Goal: Transaction & Acquisition: Purchase product/service

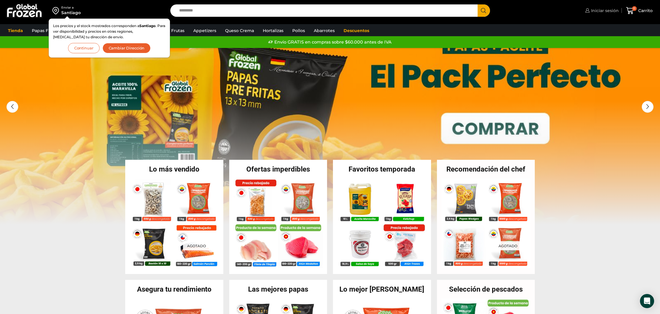
click at [605, 11] on span "Iniciar sesión" at bounding box center [603, 11] width 29 height 6
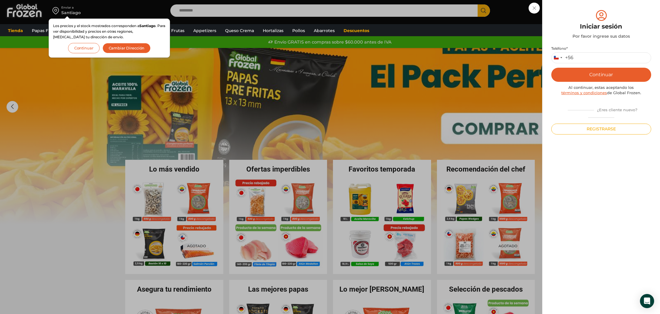
scroll to position [1, 0]
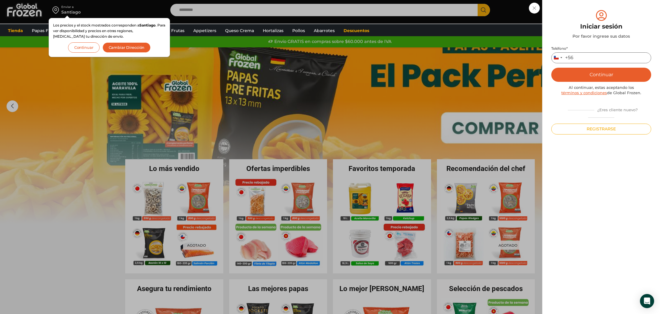
click at [597, 62] on input "Teléfono *" at bounding box center [601, 57] width 100 height 11
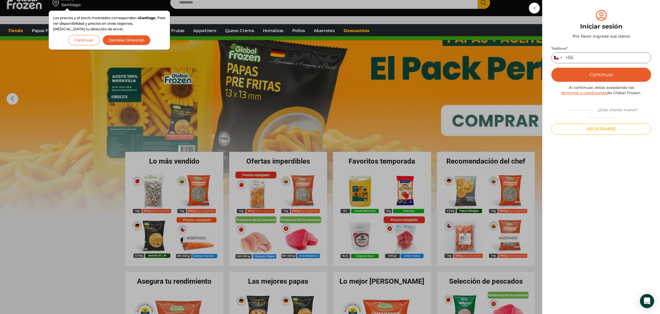
scroll to position [9, 0]
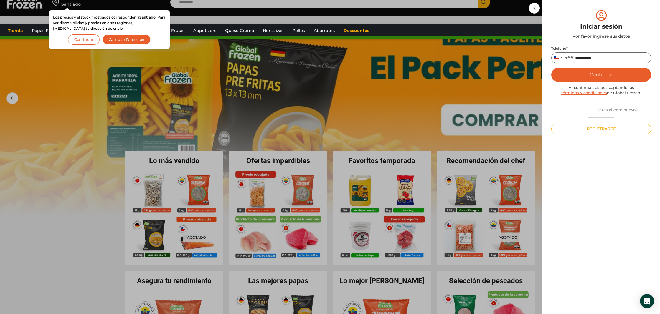
type input "*********"
click at [589, 73] on button "Continuar" at bounding box center [601, 75] width 100 height 14
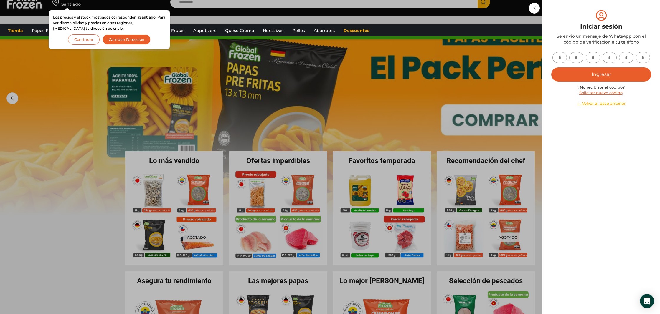
click at [565, 60] on input "text" at bounding box center [559, 57] width 14 height 11
type input "*"
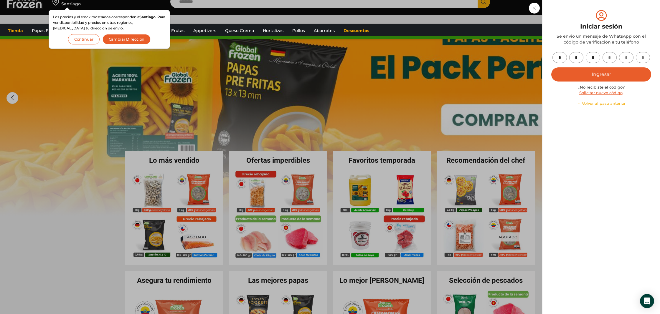
type input "*"
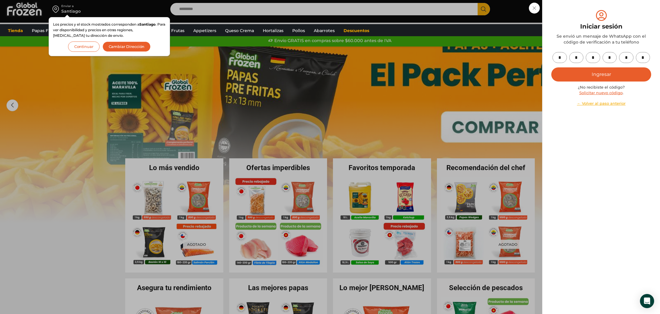
scroll to position [0, 0]
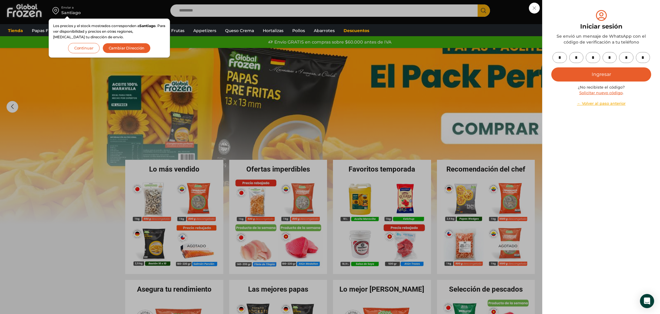
type input "*"
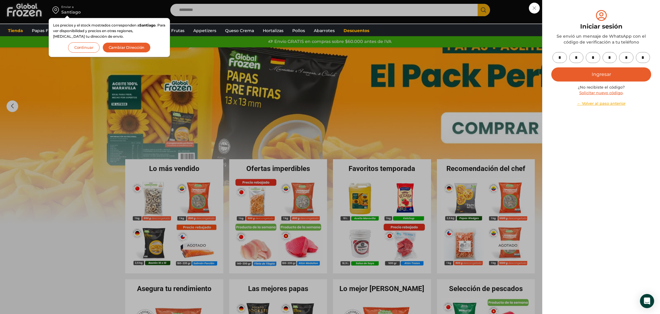
click at [579, 73] on button "Ingresar" at bounding box center [601, 74] width 100 height 14
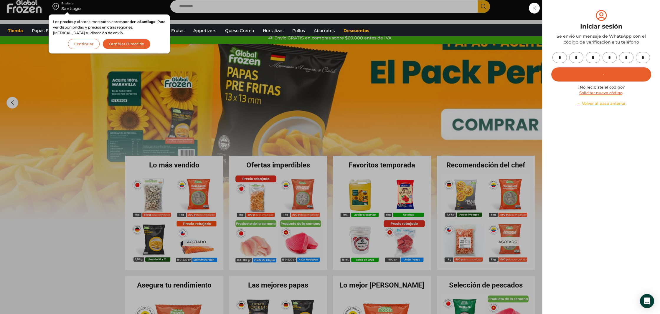
scroll to position [5, 0]
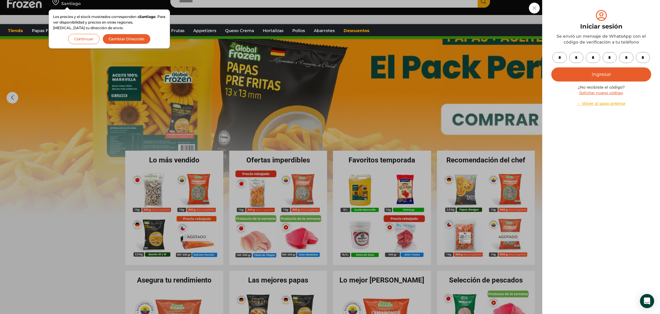
click at [86, 40] on button "Continuar" at bounding box center [84, 39] width 32 height 10
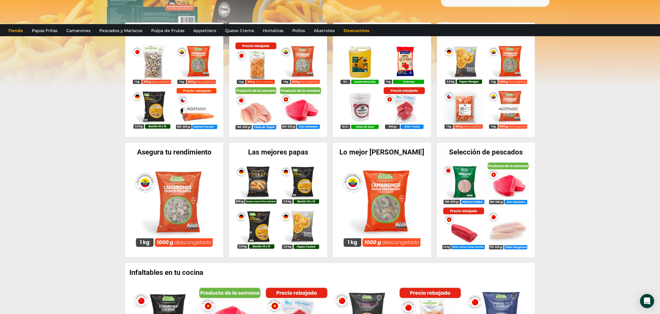
scroll to position [0, 0]
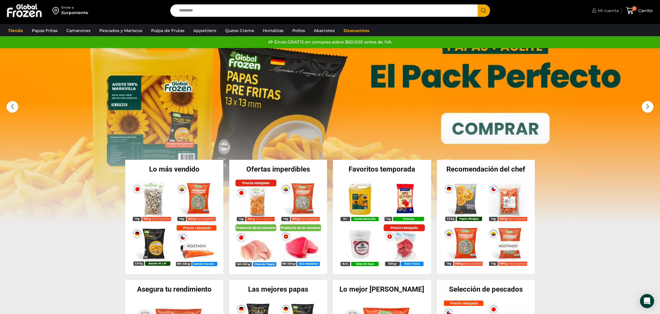
click at [604, 11] on span "Mi cuenta" at bounding box center [607, 11] width 22 height 6
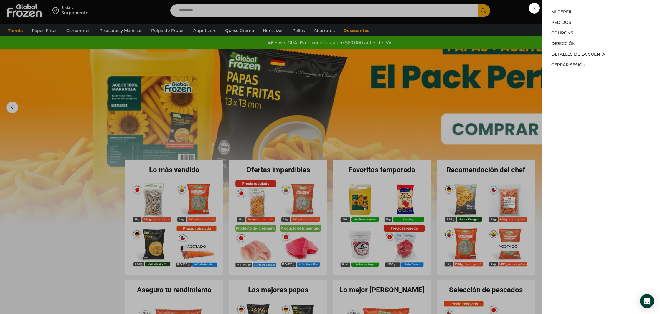
scroll to position [3, 0]
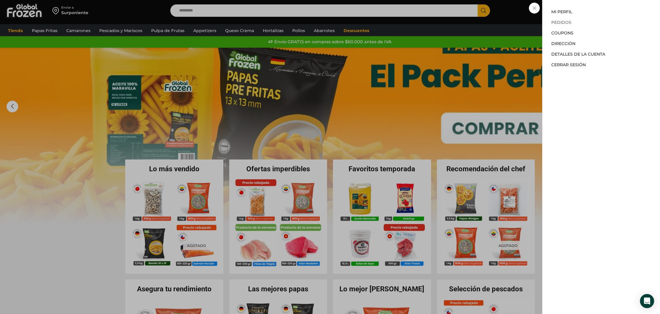
click at [561, 23] on link "Pedidos" at bounding box center [561, 22] width 20 height 5
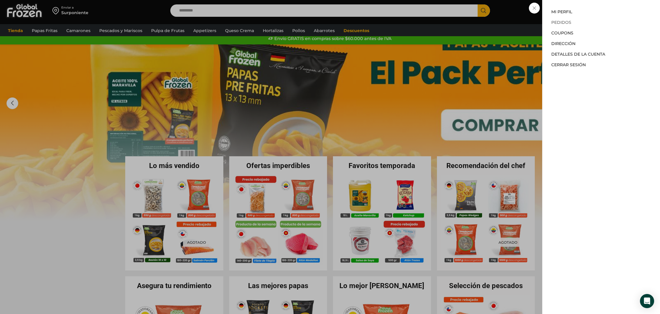
scroll to position [7, 0]
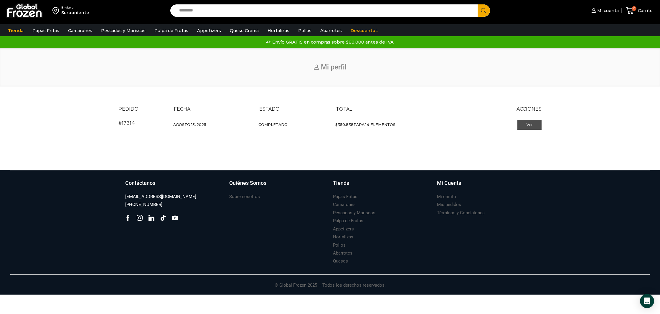
click at [521, 122] on link "Ver" at bounding box center [529, 125] width 24 height 10
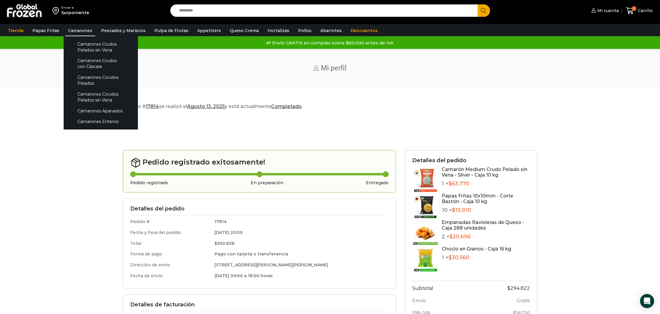
scroll to position [0, 0]
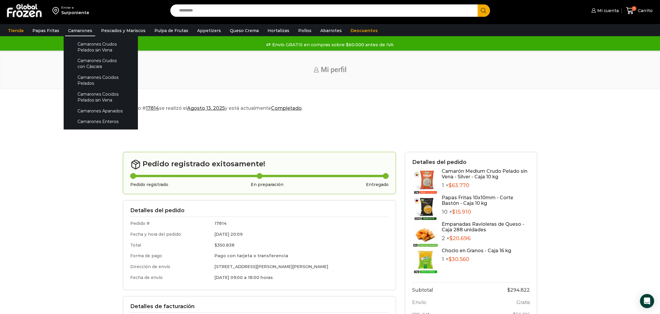
click at [71, 33] on link "Camarones" at bounding box center [80, 30] width 30 height 11
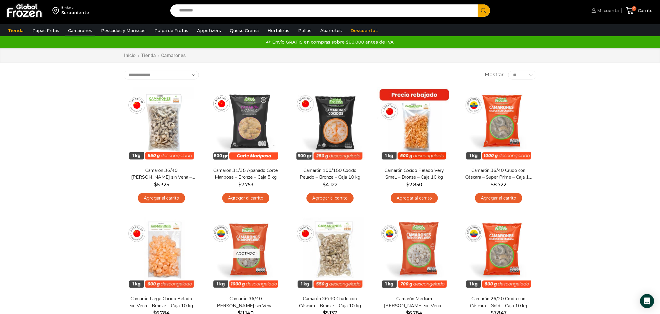
click at [608, 11] on span "Mi cuenta" at bounding box center [606, 11] width 23 height 6
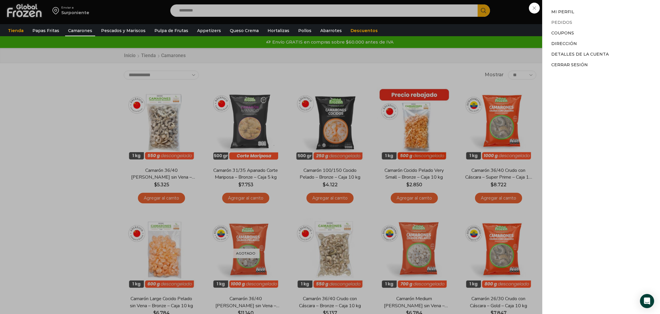
click at [569, 24] on link "Pedidos" at bounding box center [561, 22] width 21 height 5
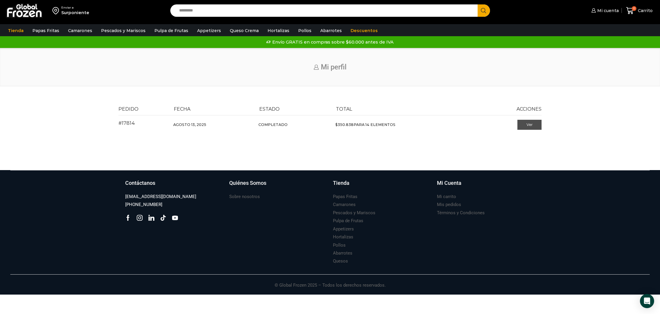
click at [524, 126] on link "Ver" at bounding box center [529, 125] width 24 height 10
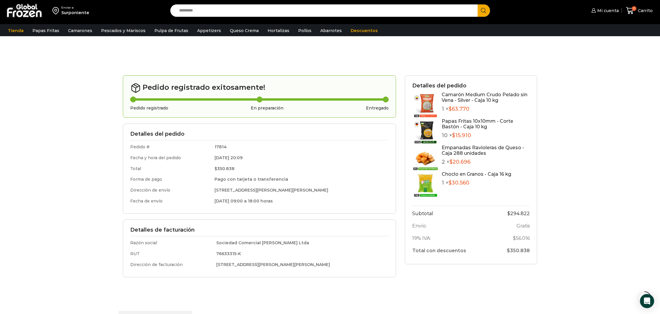
scroll to position [107, 0]
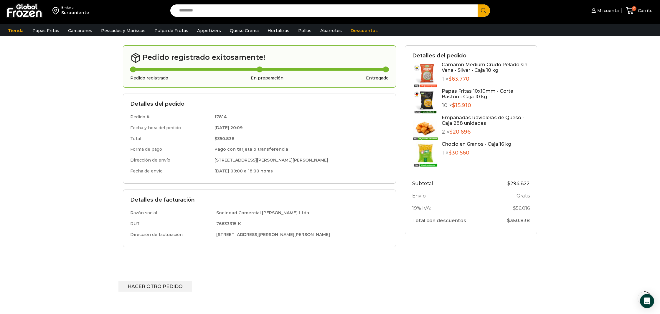
click at [425, 77] on img at bounding box center [425, 75] width 27 height 27
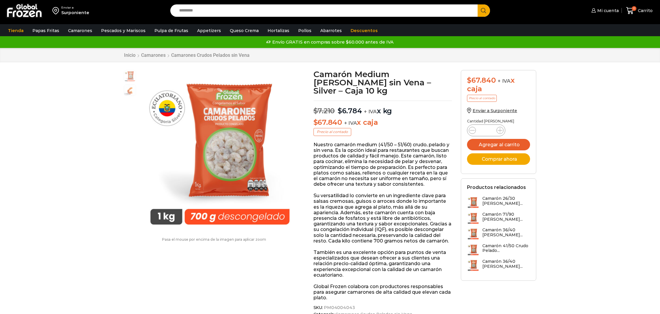
scroll to position [0, 0]
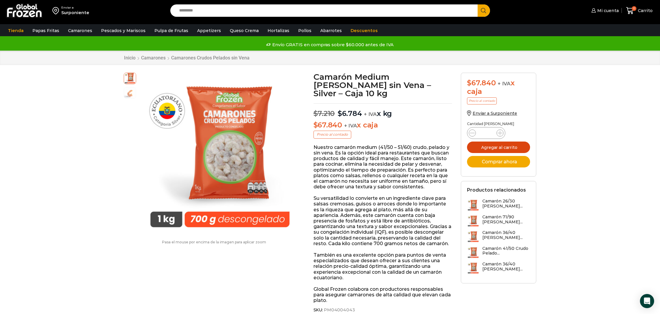
click at [509, 149] on button "Agregar al carrito" at bounding box center [498, 147] width 63 height 11
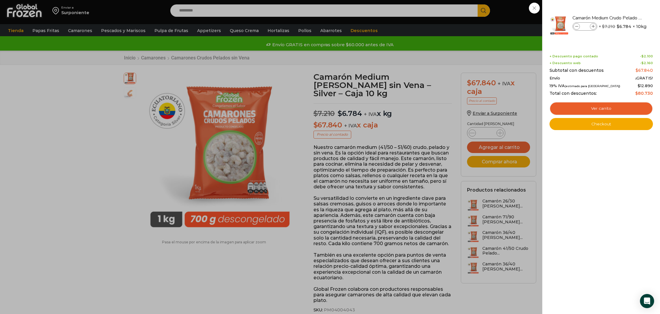
click at [624, 18] on div "1 Carrito 1 1 Shopping Cart *" at bounding box center [638, 11] width 29 height 14
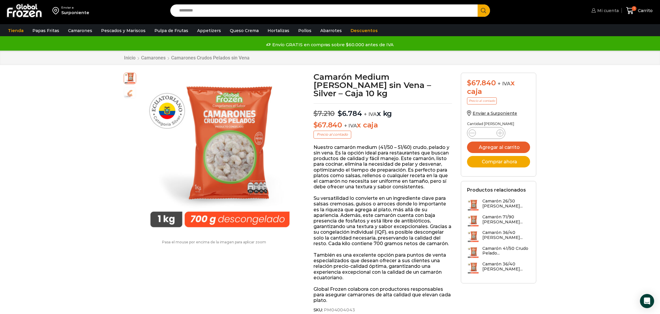
click at [615, 11] on span "Mi cuenta" at bounding box center [606, 11] width 23 height 6
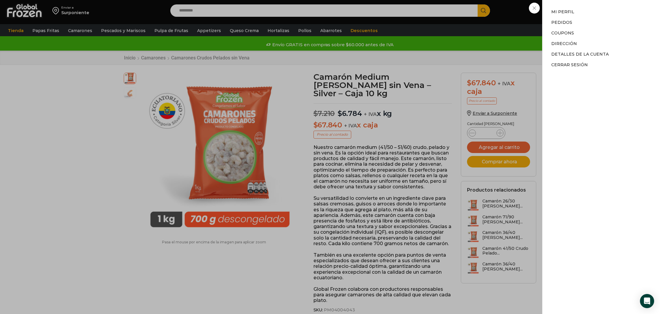
click at [563, 26] on li "Pedidos" at bounding box center [601, 22] width 100 height 11
click at [564, 21] on link "Pedidos" at bounding box center [561, 22] width 21 height 5
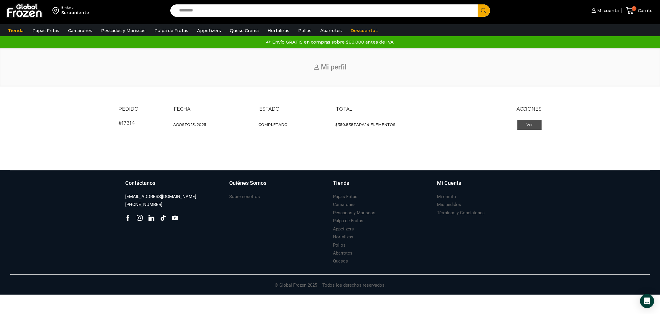
click at [530, 128] on link "Ver" at bounding box center [529, 125] width 24 height 10
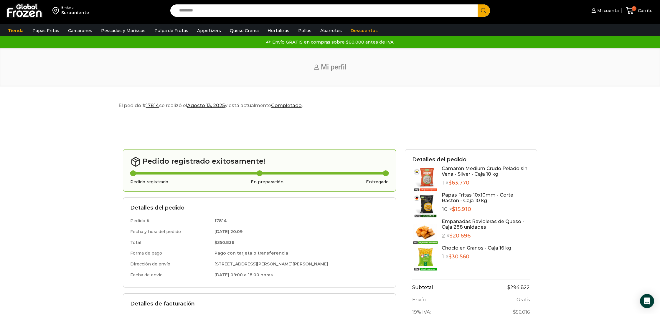
click at [487, 205] on div "Papas Fritas 10x10mm - Corte Bastón - Caja 10 kg 10 × $ 15.910" at bounding box center [485, 205] width 88 height 27
click at [480, 186] on p "1 × $ 63.770" at bounding box center [485, 183] width 88 height 6
click at [478, 194] on link "Papas Fritas 10x10mm - Corte Bastón - Caja 10 kg" at bounding box center [477, 197] width 72 height 11
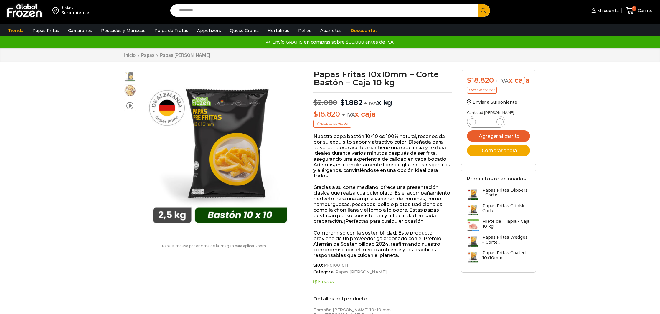
scroll to position [0, 0]
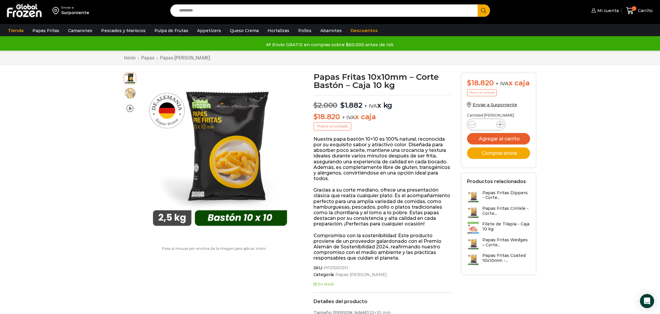
click at [501, 127] on icon at bounding box center [499, 124] width 5 height 5
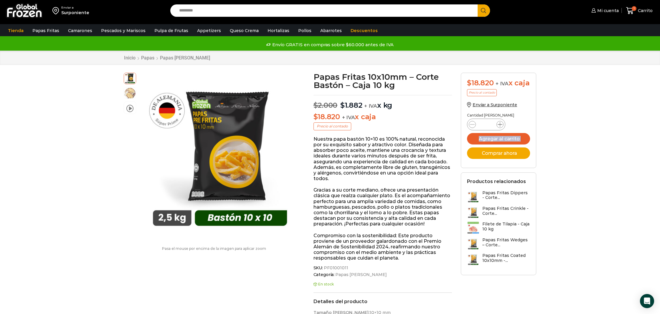
click at [501, 127] on icon at bounding box center [499, 124] width 5 height 5
type input "**"
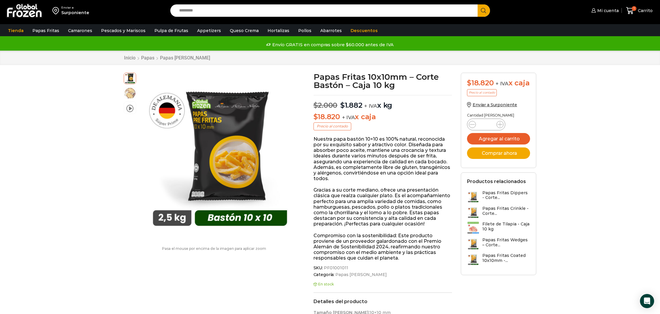
click at [502, 145] on button "Agregar al carrito" at bounding box center [498, 138] width 63 height 11
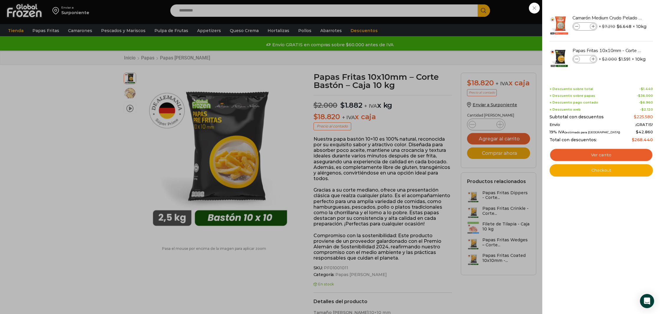
click at [624, 18] on div "11 [GEOGRAPHIC_DATA] 11 11 Shopping Cart *" at bounding box center [638, 11] width 29 height 14
